Goal: Navigation & Orientation: Find specific page/section

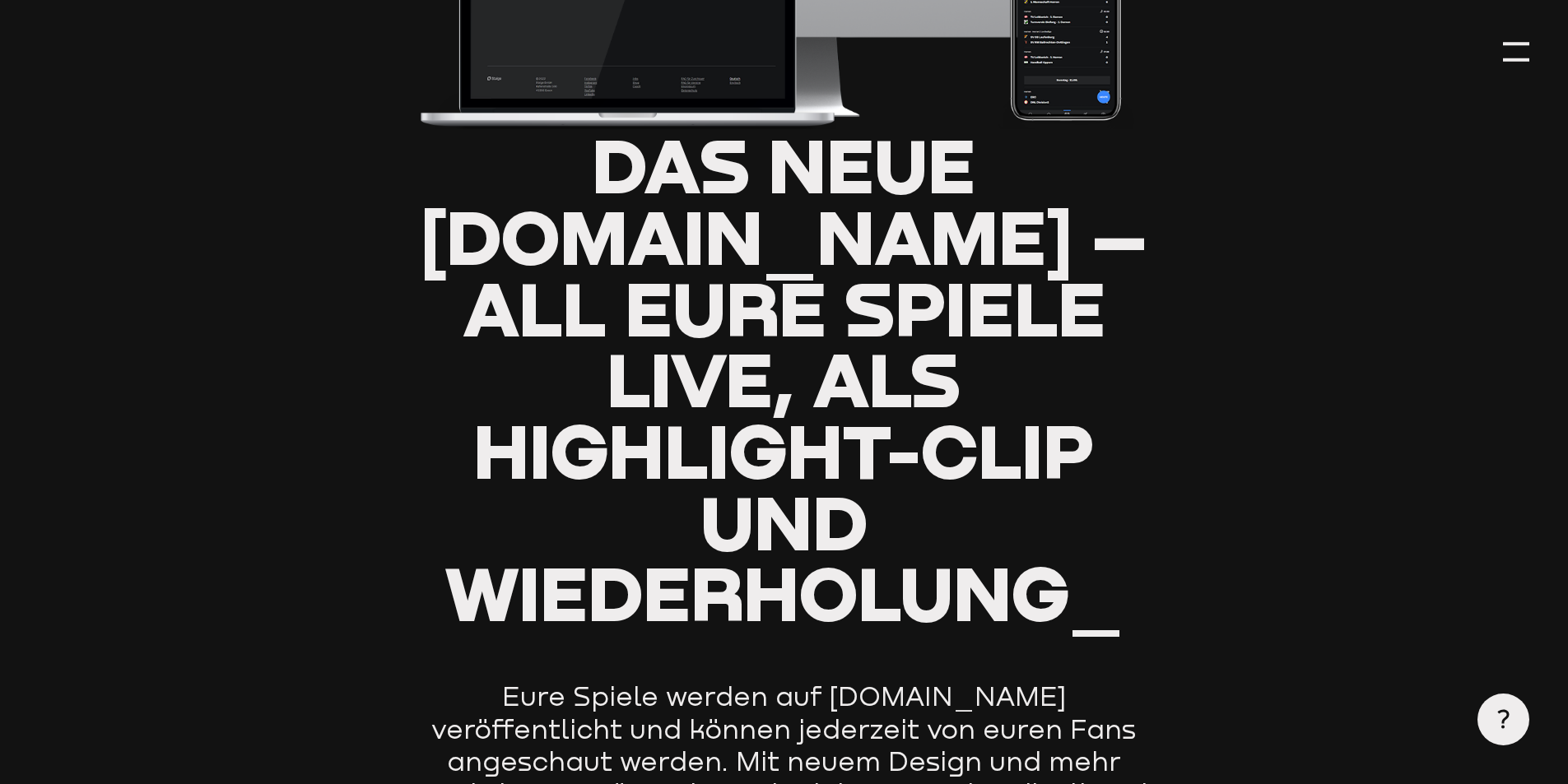
type input "0.8"
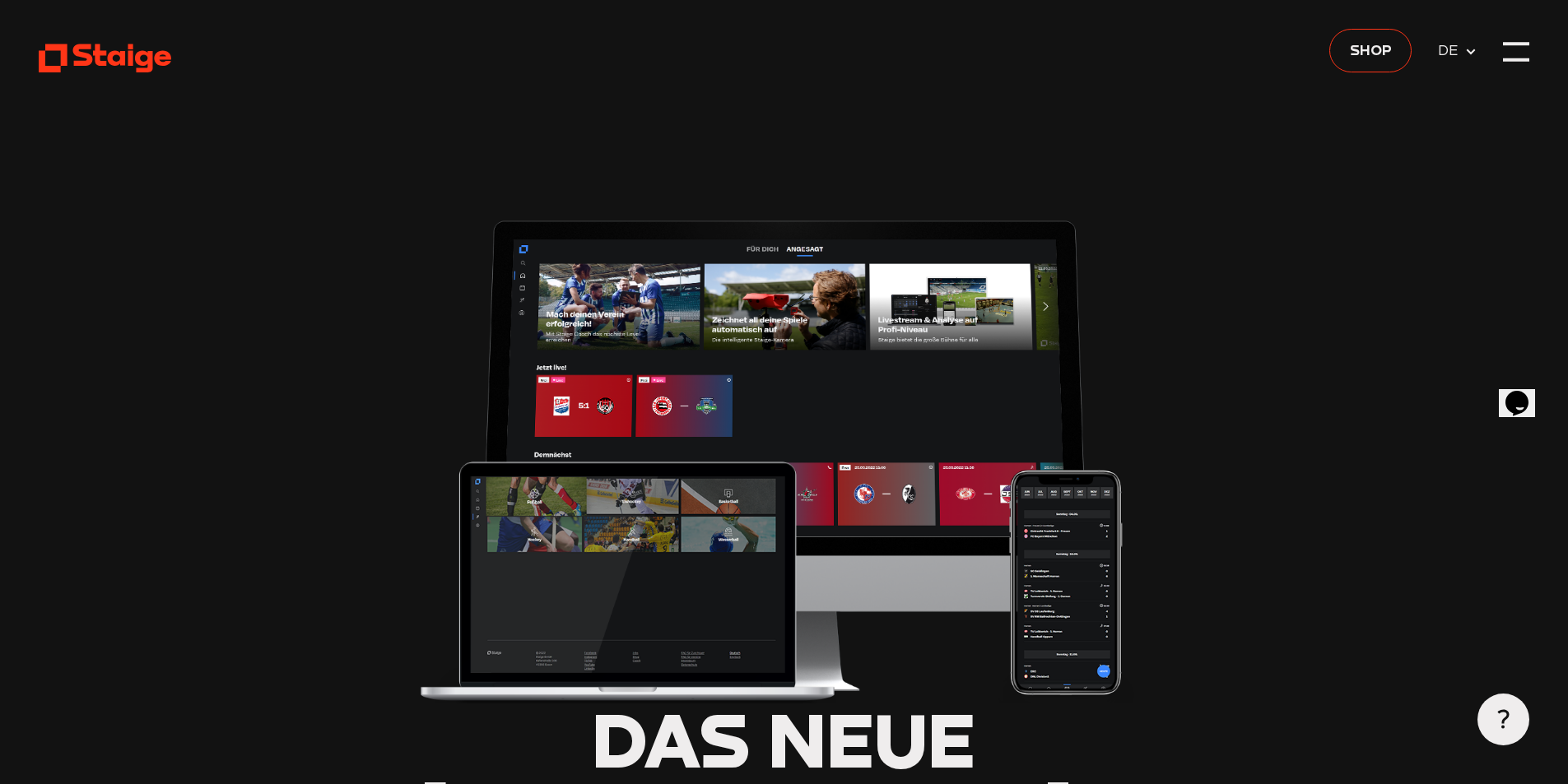
click at [1473, 54] on icon at bounding box center [1470, 51] width 13 height 13
click at [1470, 45] on icon at bounding box center [1470, 51] width 13 height 13
click at [1465, 51] on icon at bounding box center [1470, 51] width 13 height 13
click at [1443, 44] on span "DE" at bounding box center [1451, 50] width 26 height 23
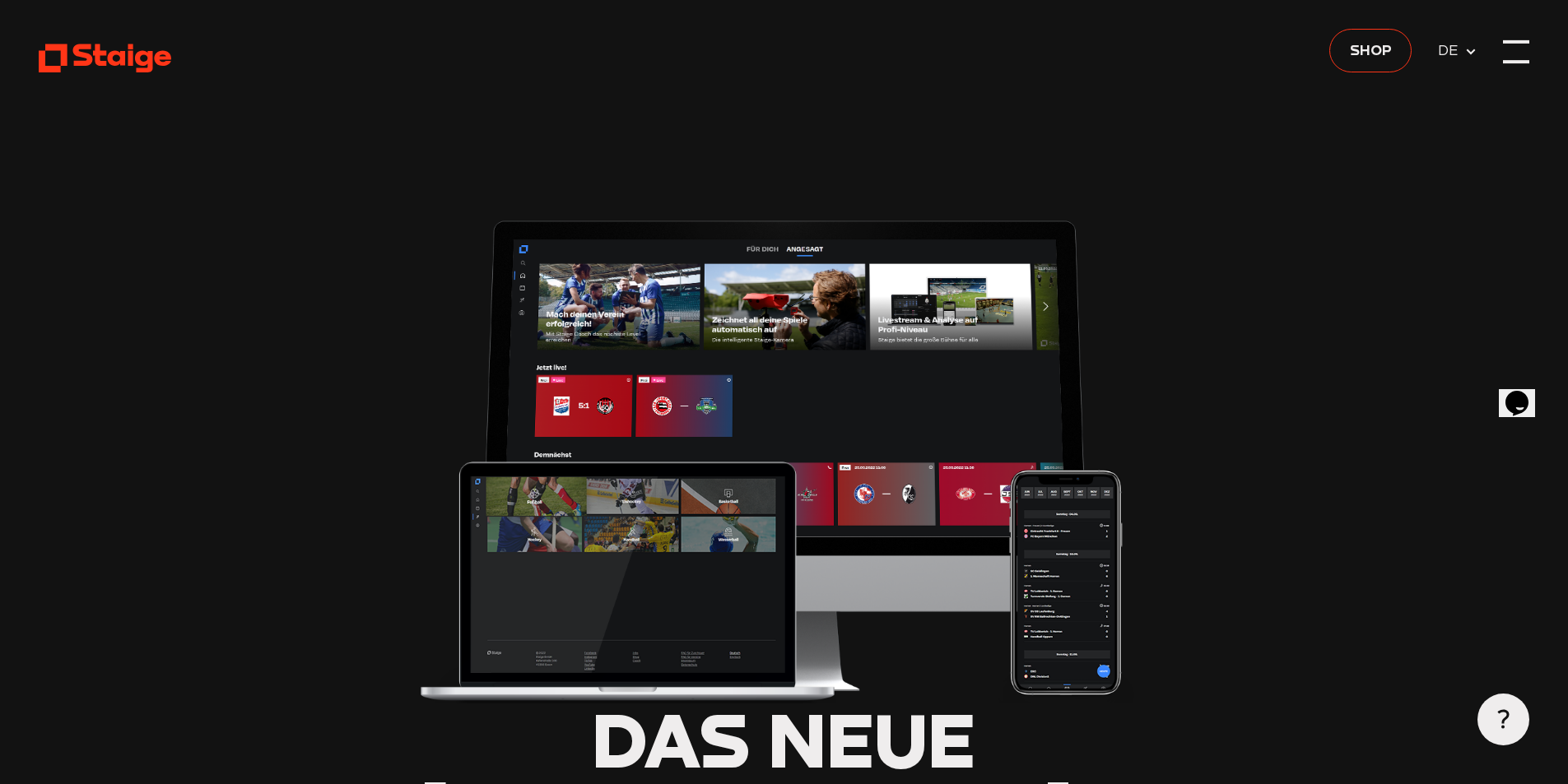
drag, startPoint x: 1463, startPoint y: 51, endPoint x: 1515, endPoint y: 55, distance: 52.2
click at [1467, 51] on span "DE" at bounding box center [1457, 51] width 39 height 23
click at [1515, 55] on div at bounding box center [1516, 51] width 26 height 26
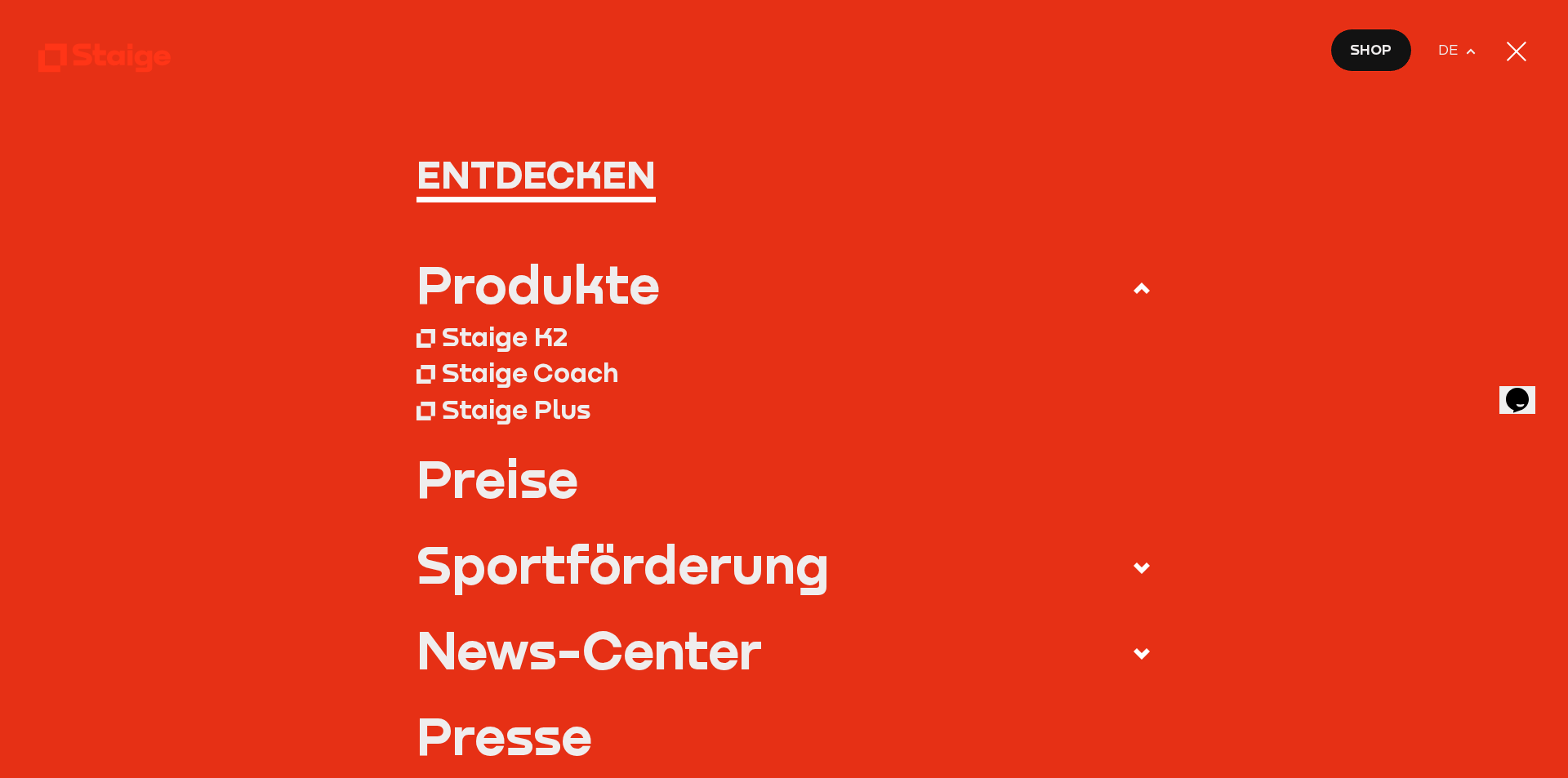
click at [549, 326] on div "Staige K2" at bounding box center [504, 336] width 125 height 33
click at [547, 338] on div "Staige K2" at bounding box center [504, 336] width 125 height 33
click at [500, 364] on div "Staige Coach" at bounding box center [530, 373] width 176 height 33
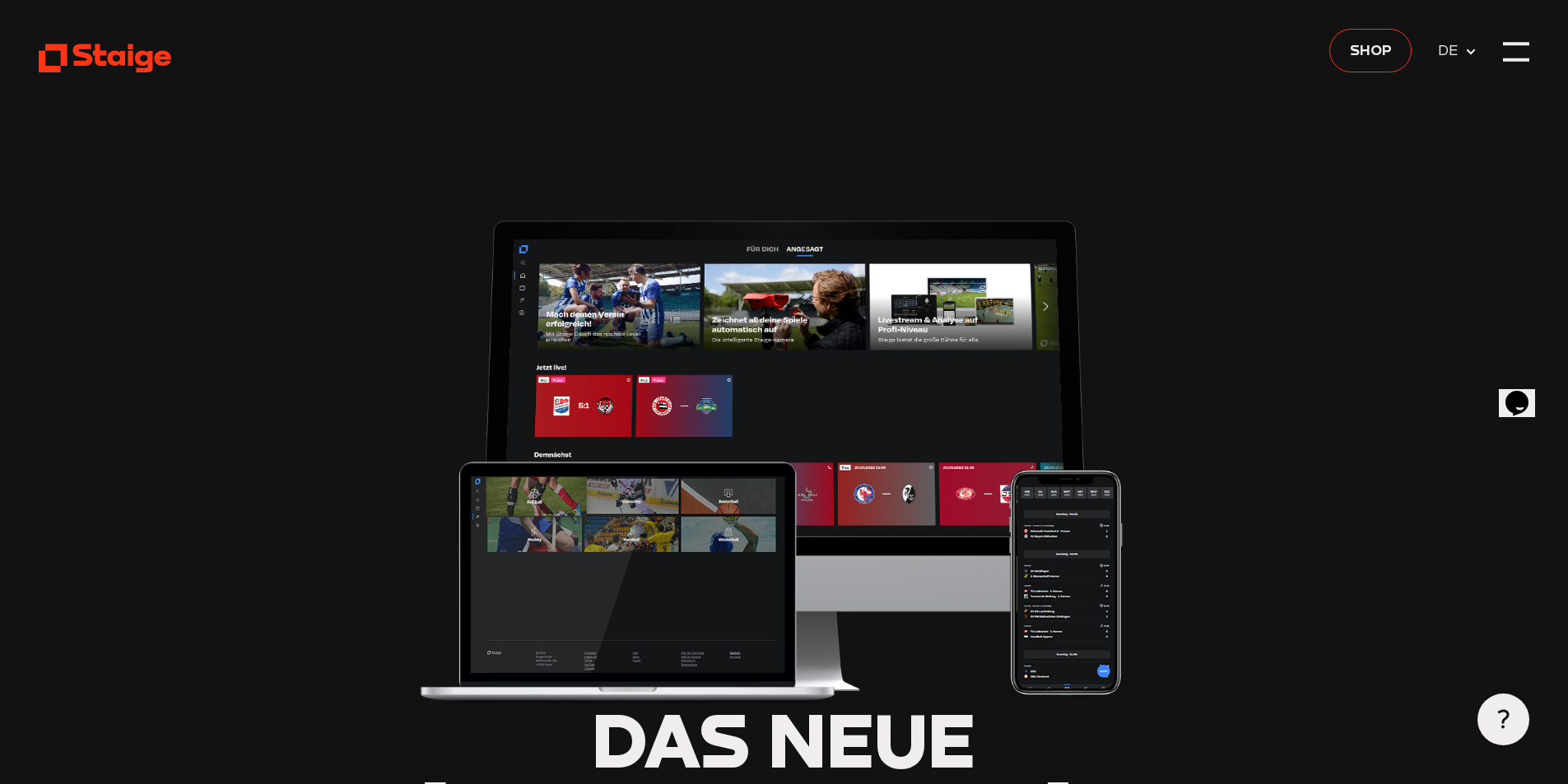
type input "0.8"
click at [116, 68] on icon at bounding box center [105, 57] width 132 height 32
